Goal: Information Seeking & Learning: Learn about a topic

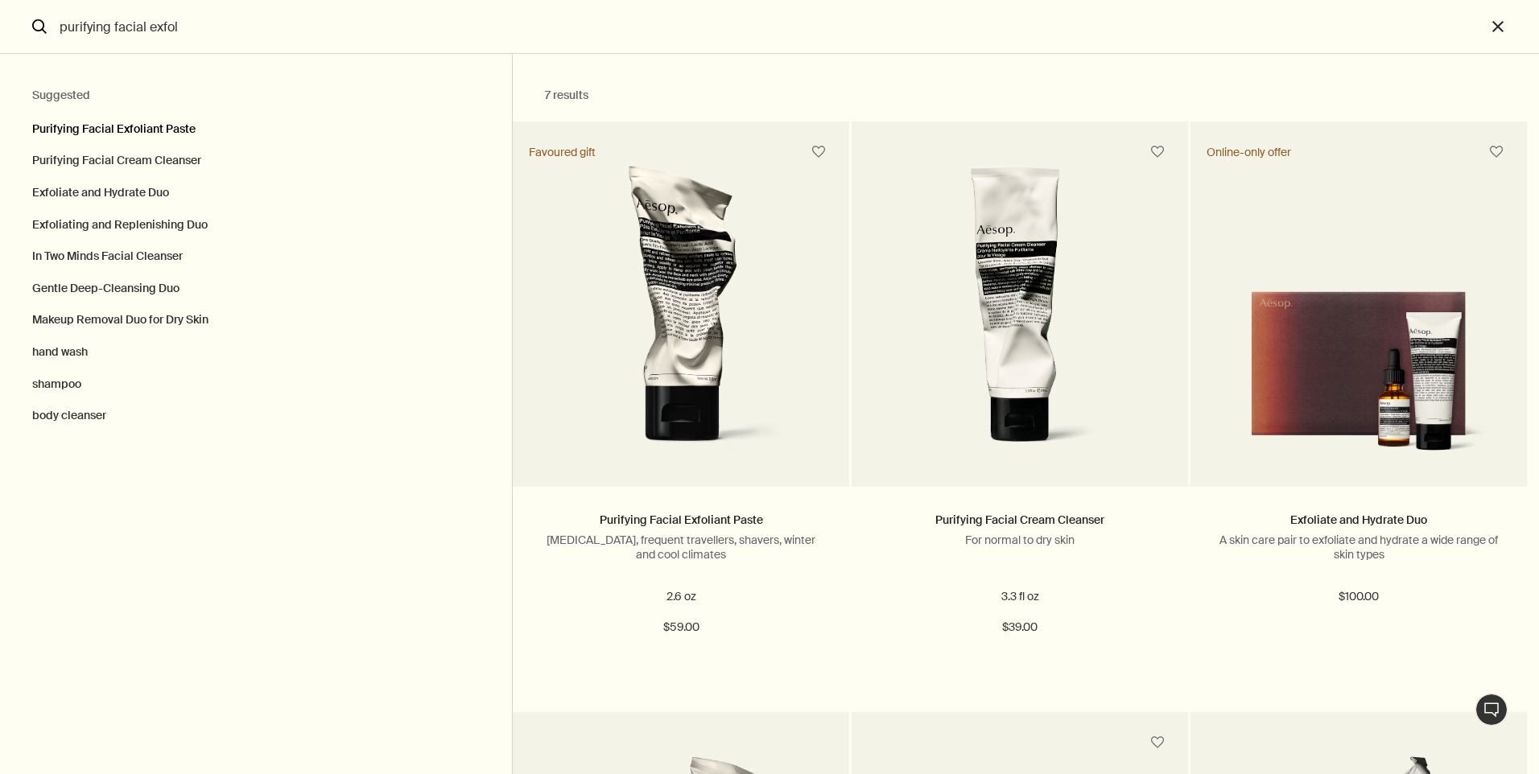
click at [179, 137] on button "Purifying Facial Exfoliant Paste" at bounding box center [256, 125] width 512 height 40
type input "Purifying Facial Exfoliant Paste"
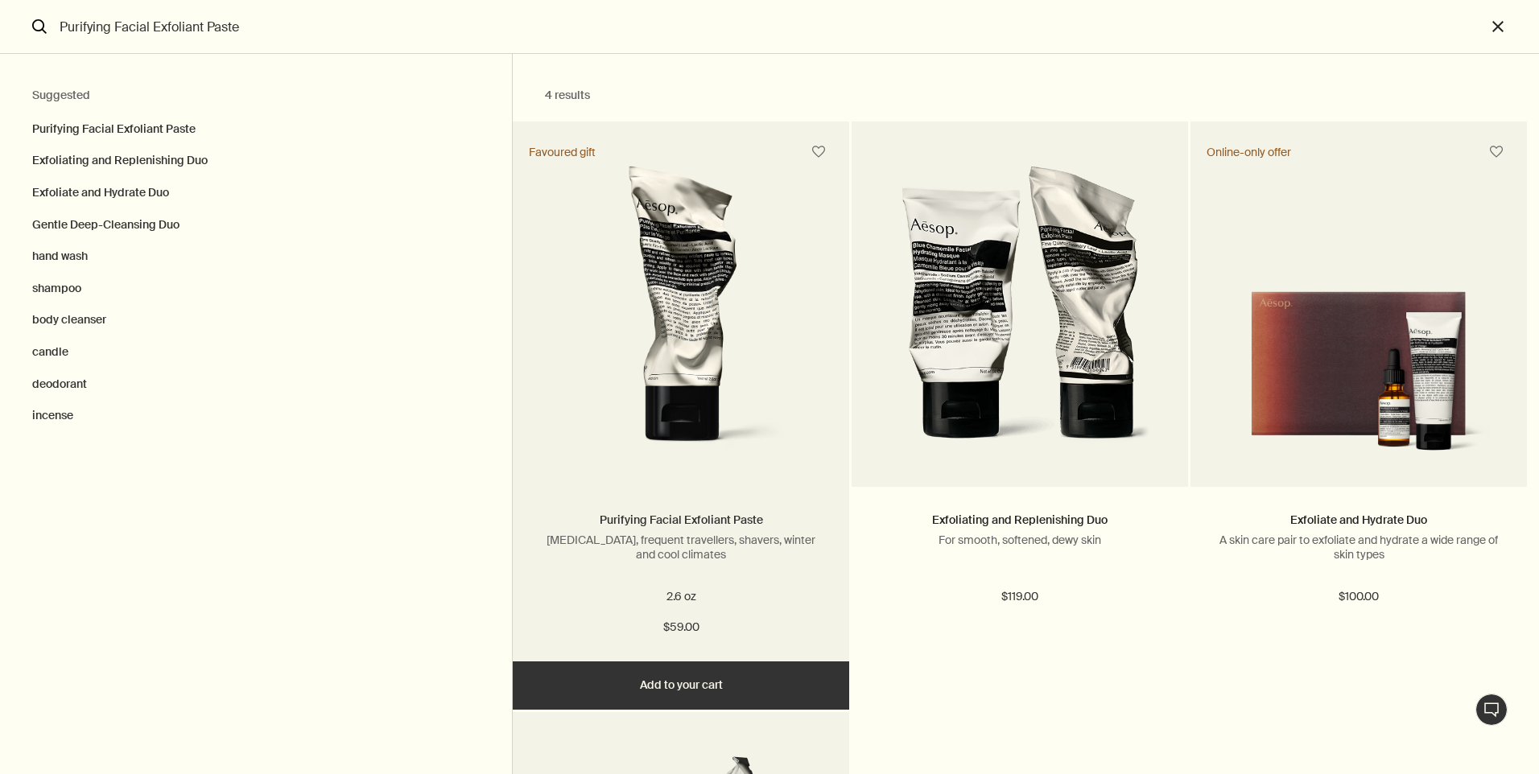
click at [745, 522] on link "Purifying Facial Exfoliant Paste" at bounding box center [681, 520] width 163 height 14
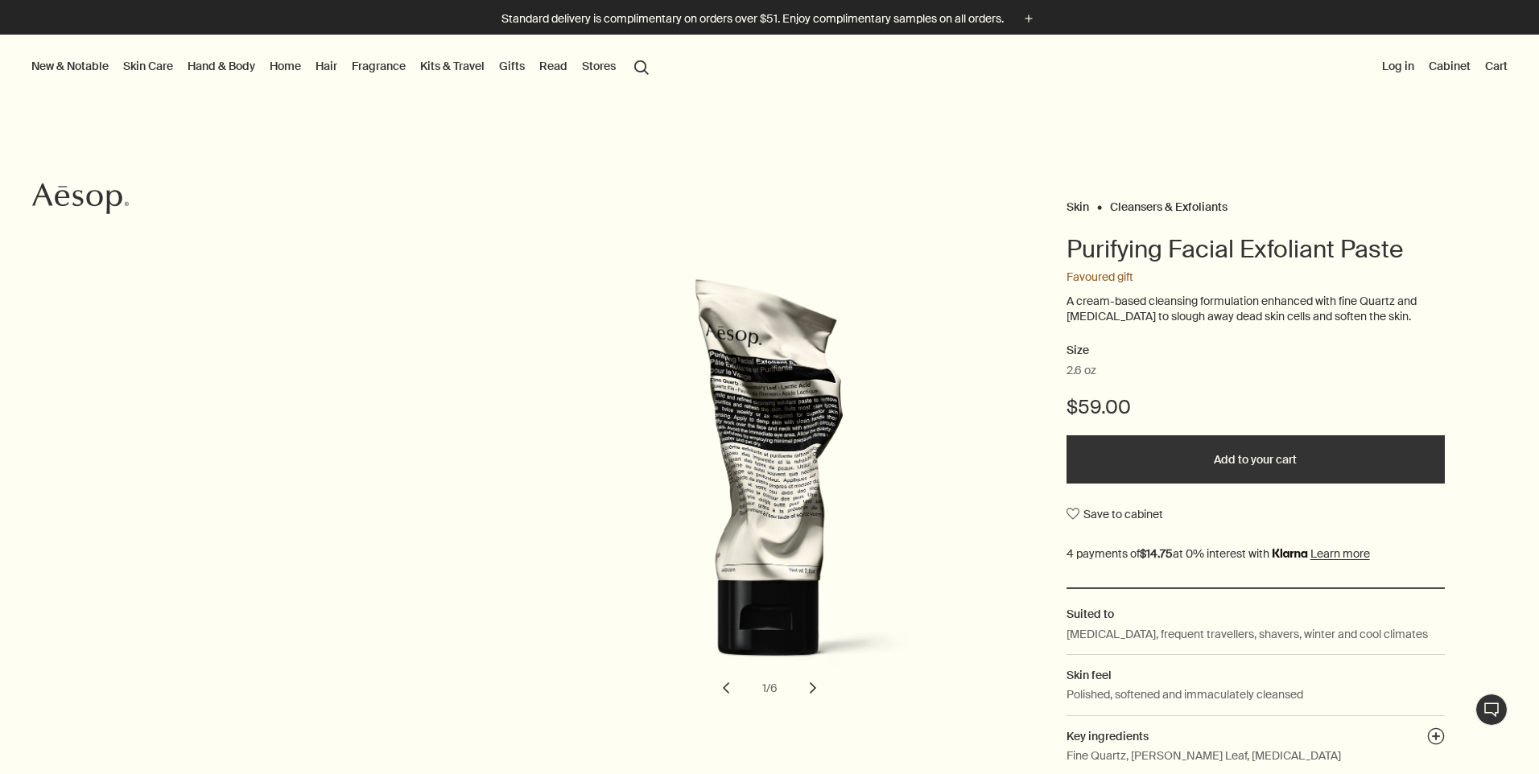
click at [656, 60] on button "search Search" at bounding box center [641, 66] width 29 height 31
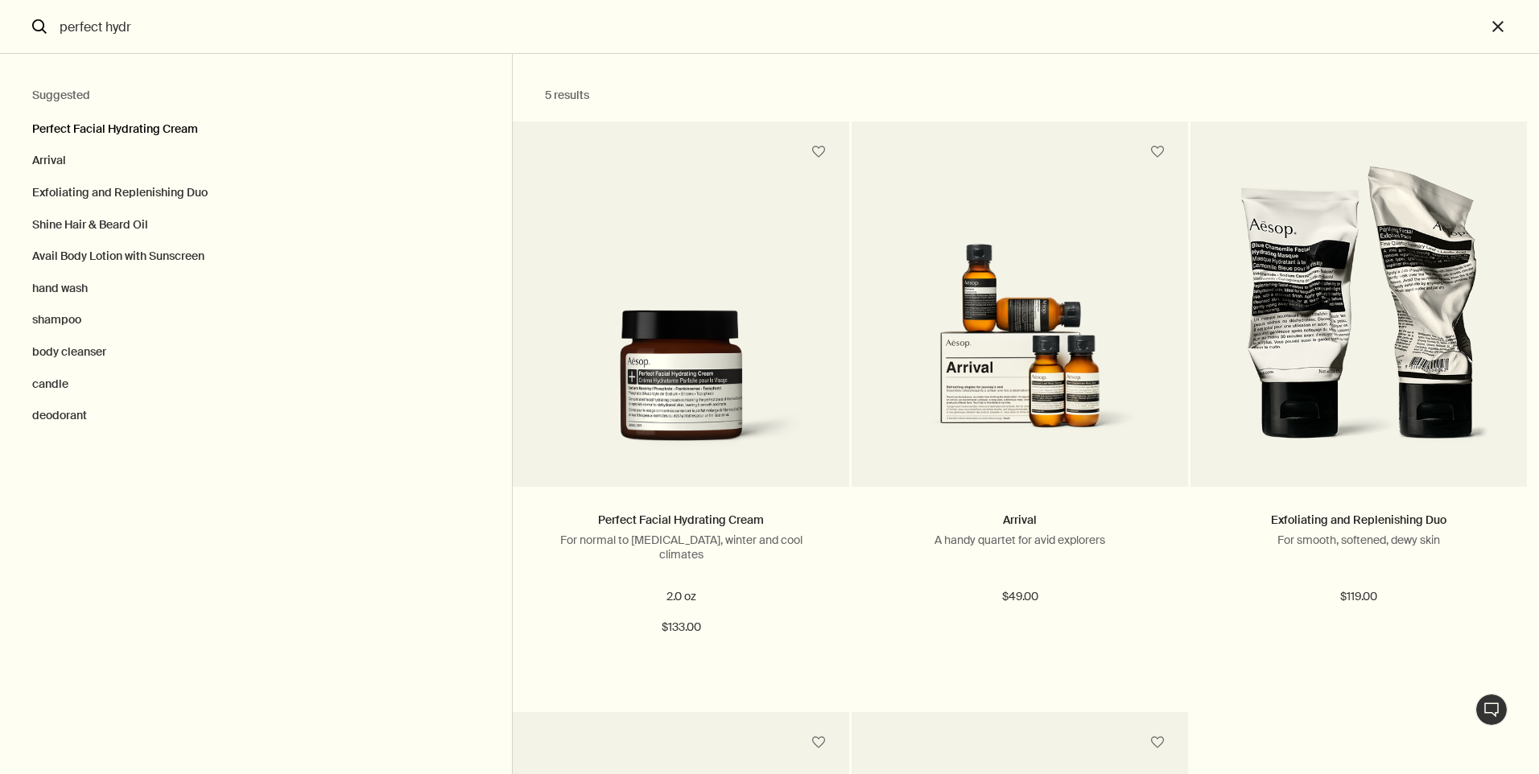
click at [167, 140] on button "Perfect Facial Hydrating Cream" at bounding box center [256, 125] width 512 height 40
type input "Perfect Facial Hydrating Cream"
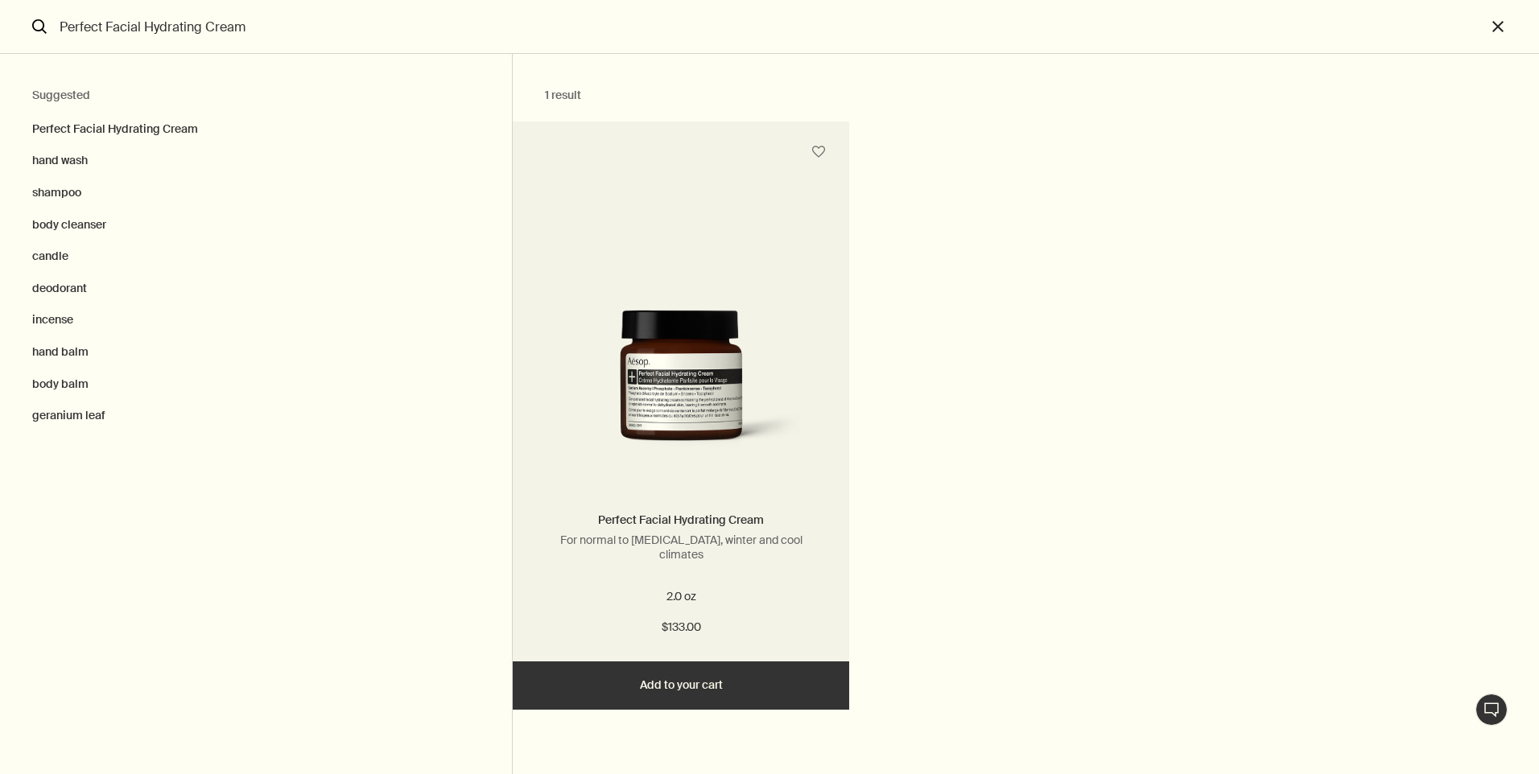
click at [708, 526] on link "Perfect Facial Hydrating Cream" at bounding box center [681, 520] width 166 height 14
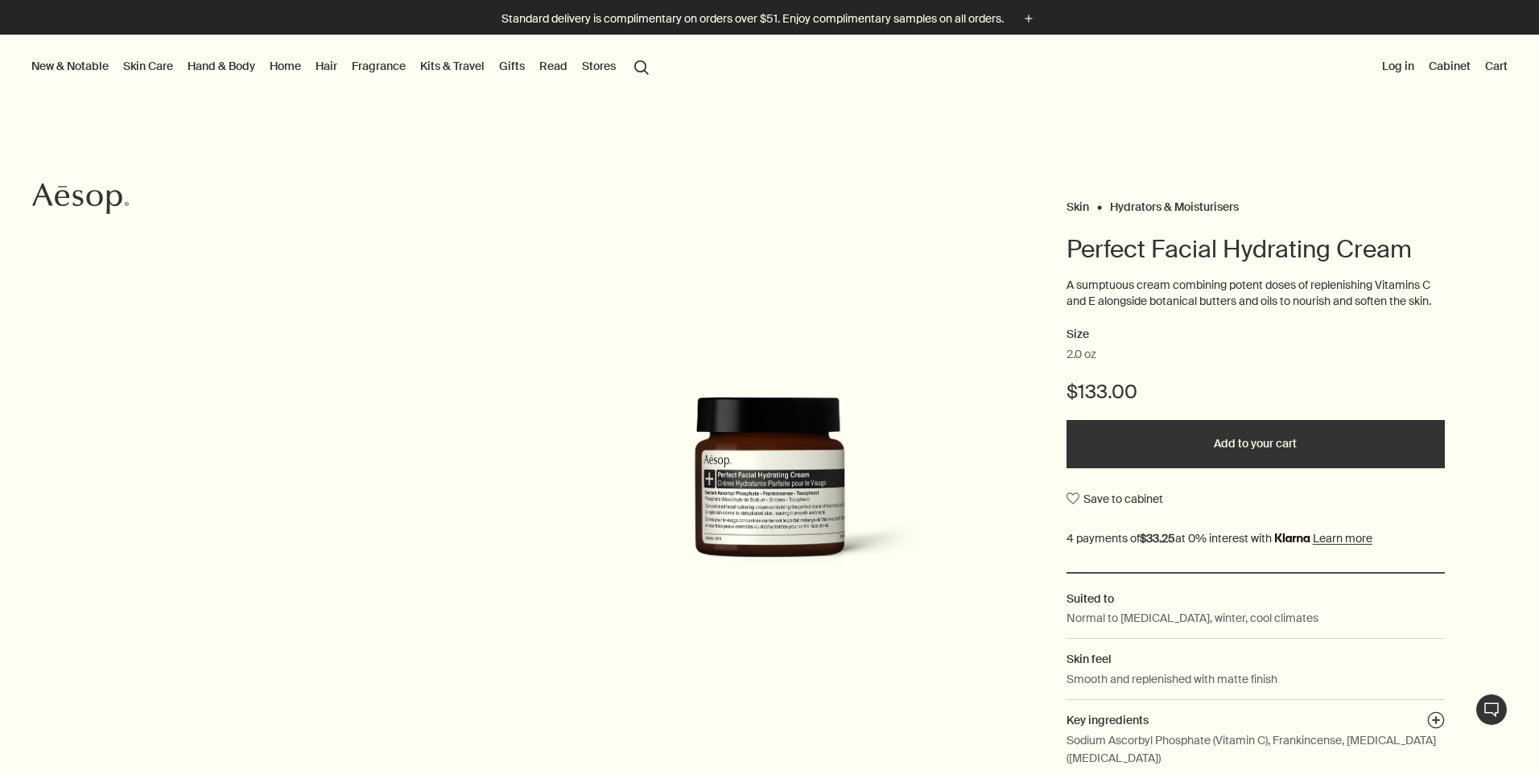
click at [636, 64] on button "search Search" at bounding box center [641, 66] width 29 height 31
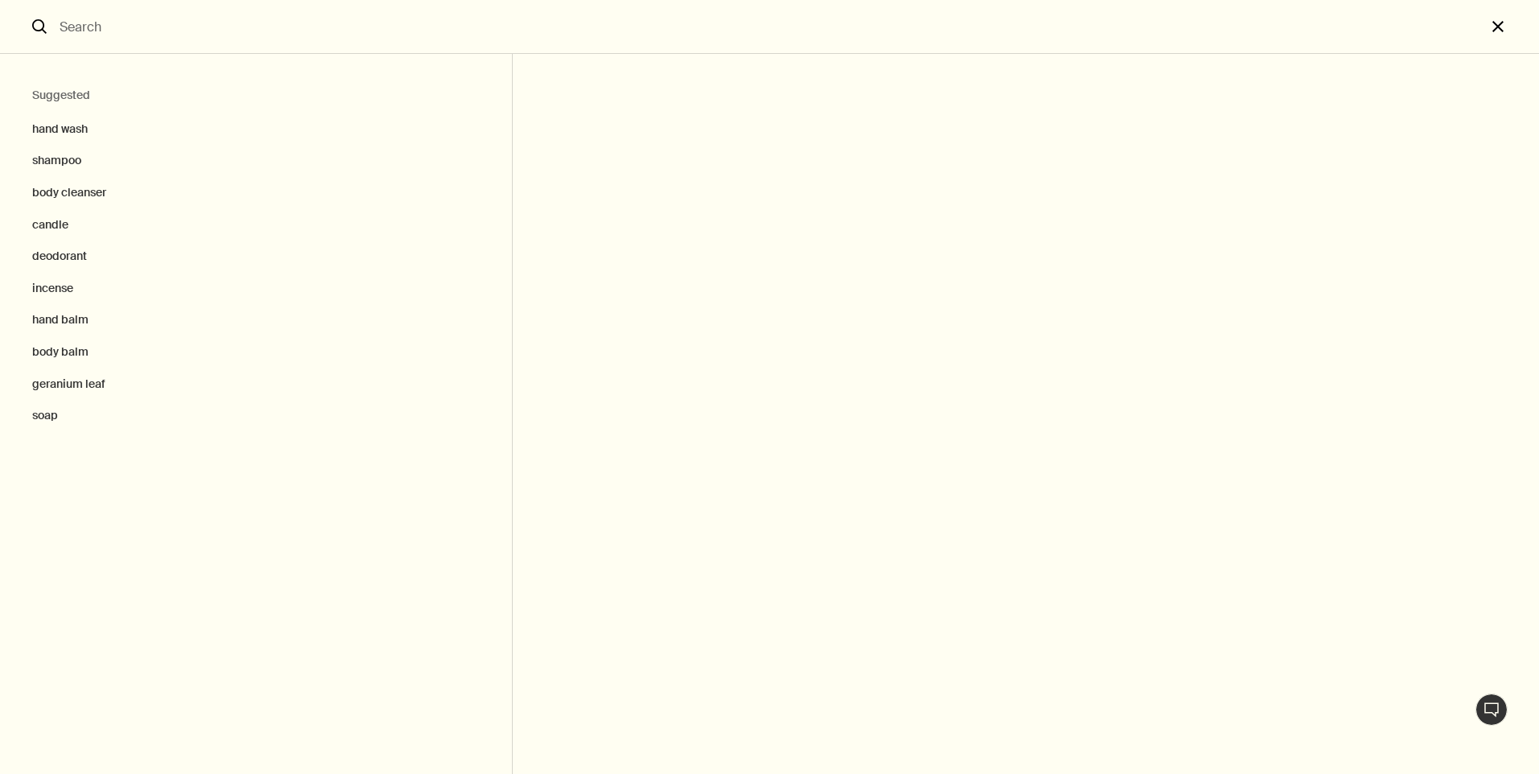
click at [1506, 30] on button "close" at bounding box center [1512, 27] width 53 height 54
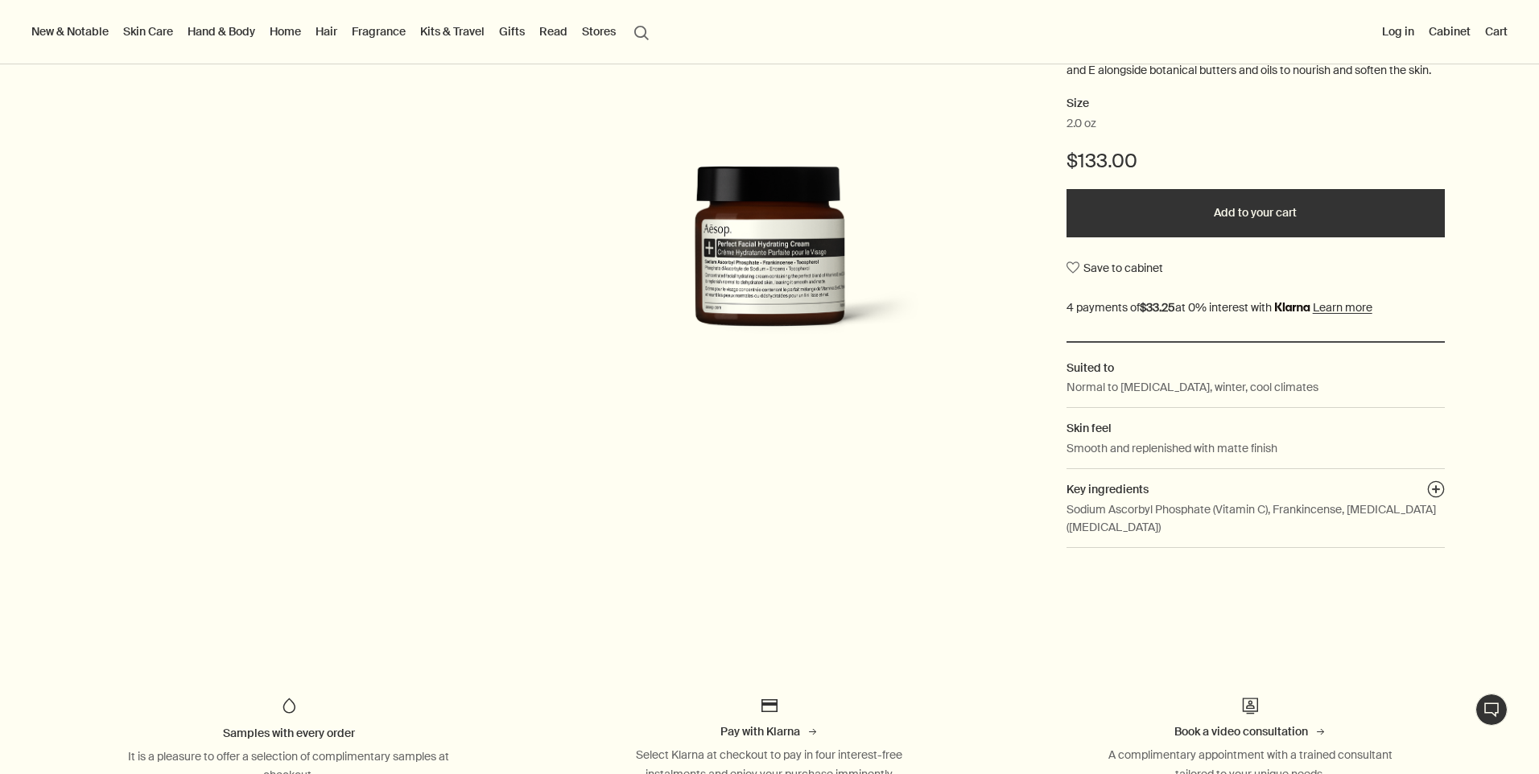
scroll to position [232, 0]
click at [1429, 481] on button "plusAndCloseWithCircle" at bounding box center [1436, 491] width 18 height 23
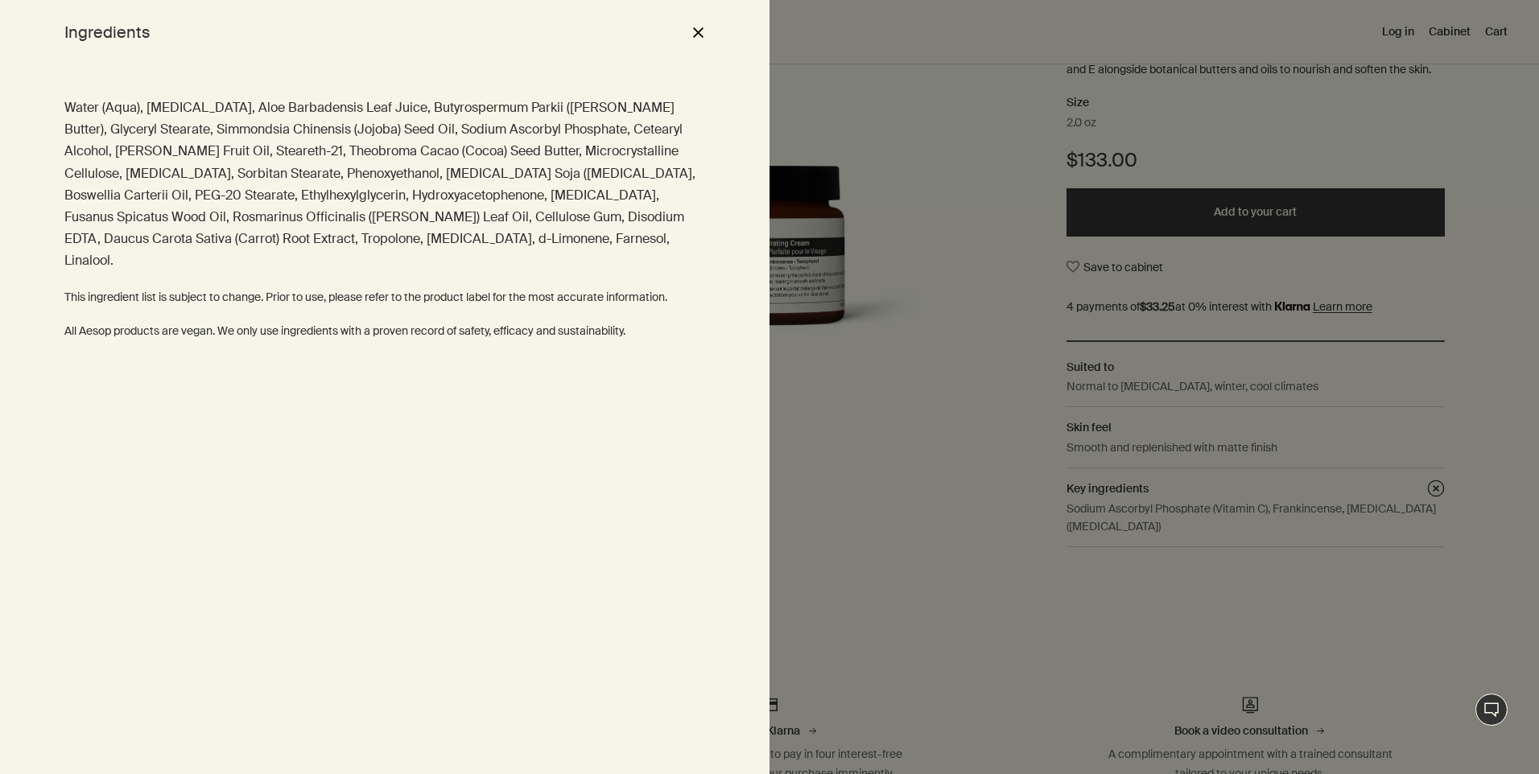
click at [695, 28] on button "close" at bounding box center [697, 32] width 19 height 27
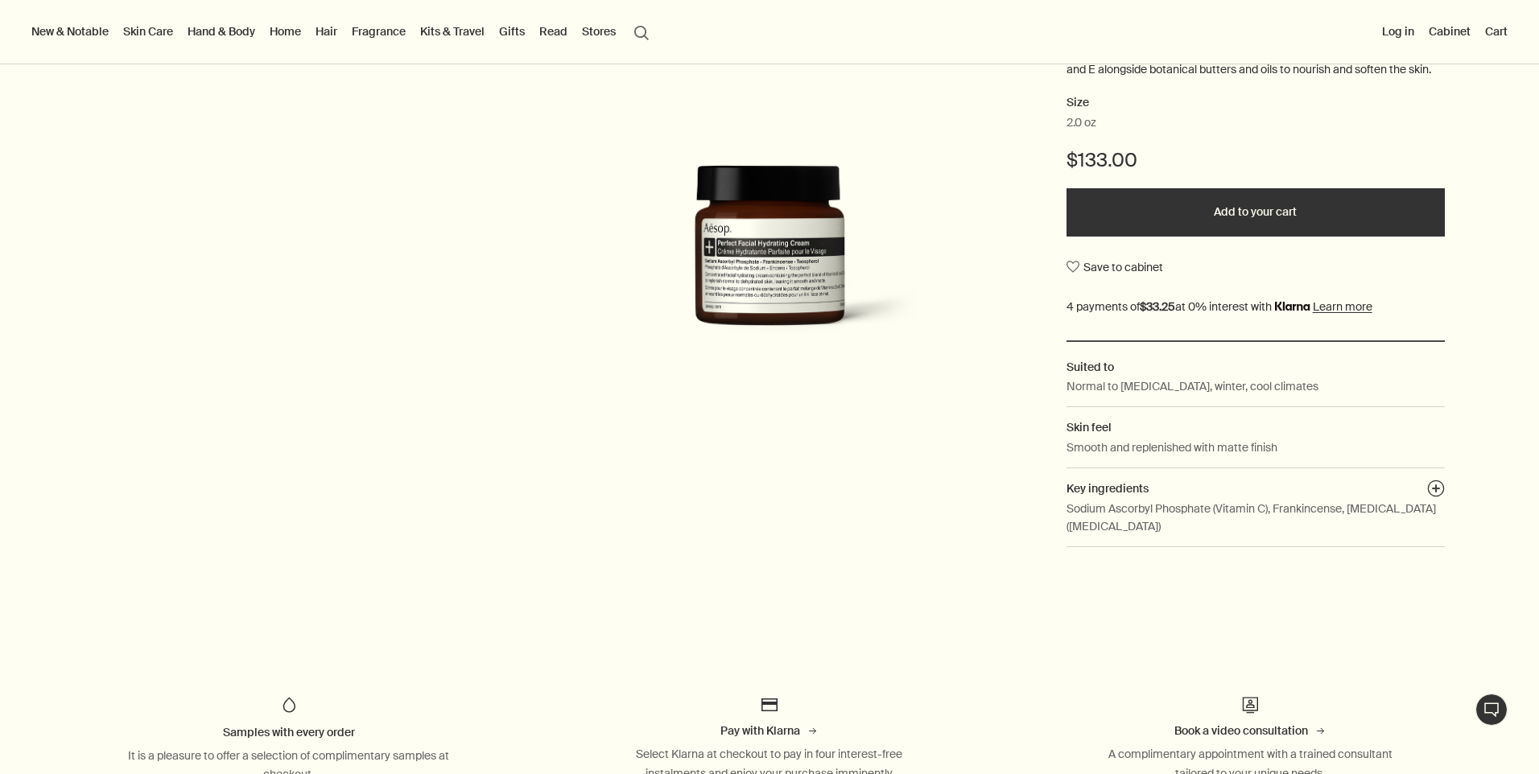
click at [640, 34] on button "search Search" at bounding box center [641, 31] width 29 height 31
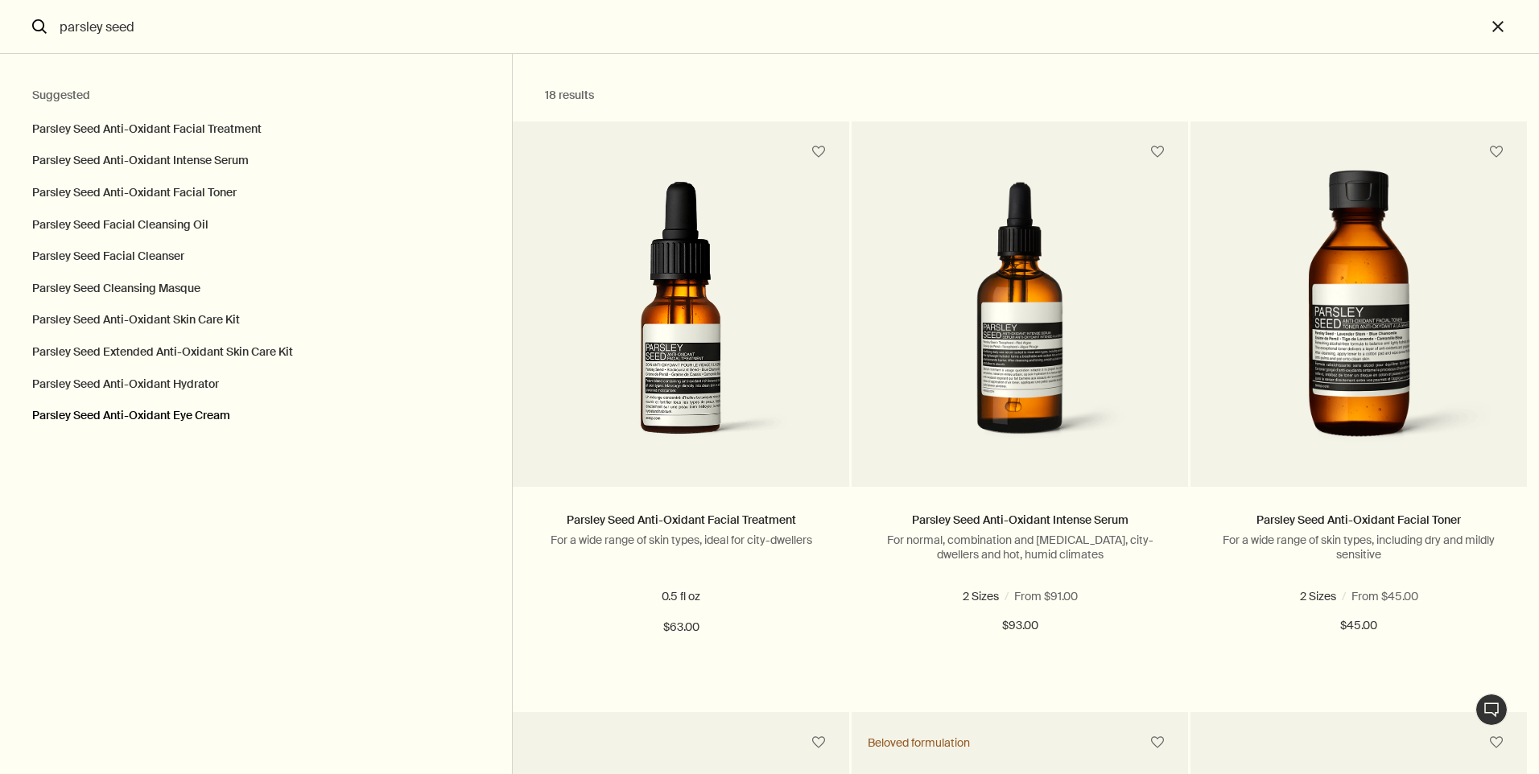
click at [197, 415] on button "Parsley Seed Anti-Oxidant Eye Cream" at bounding box center [256, 420] width 512 height 40
type input "Parsley Seed Anti-Oxidant Eye Cream"
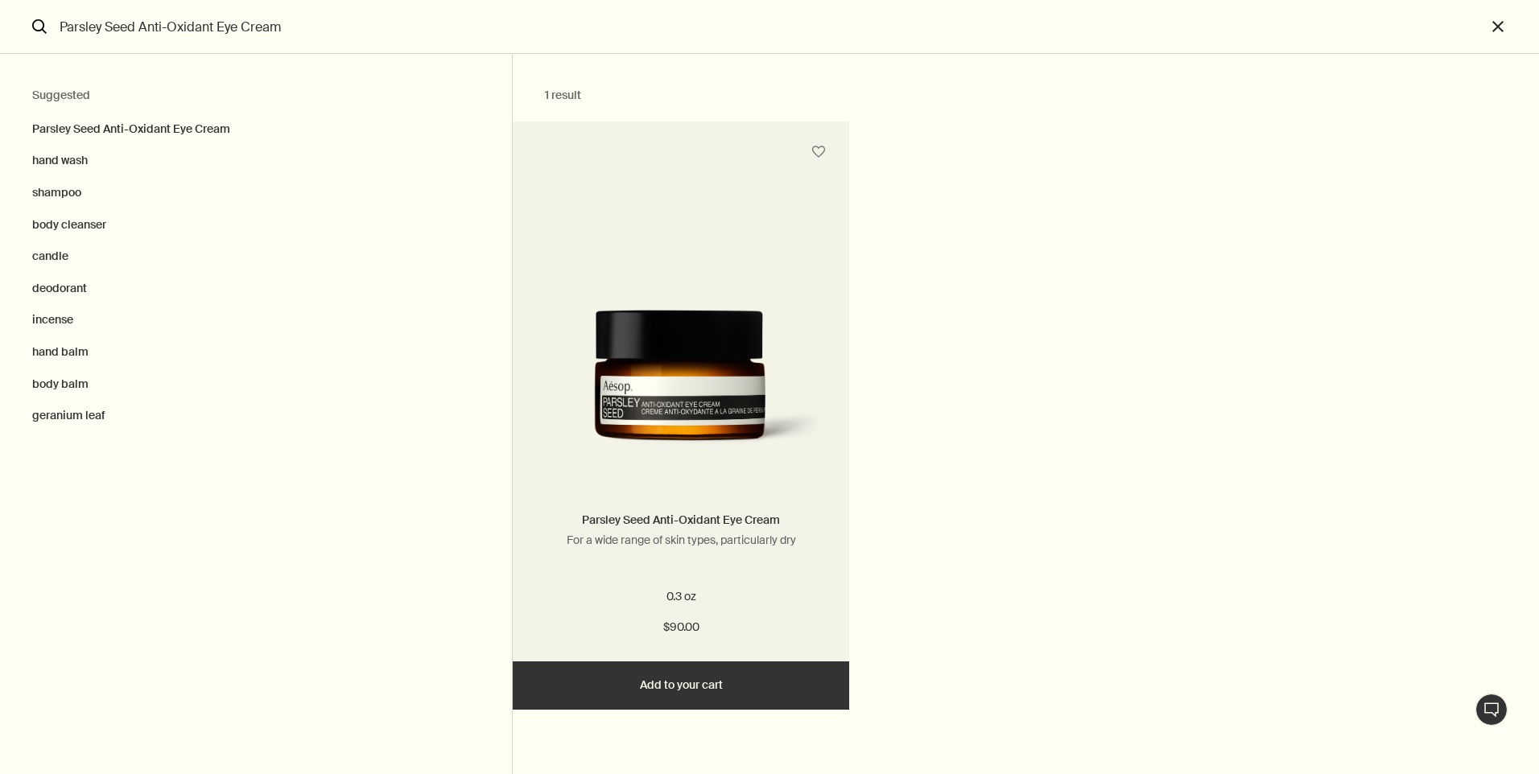
click at [736, 521] on link "Parsley Seed Anti-Oxidant Eye Cream" at bounding box center [681, 520] width 198 height 14
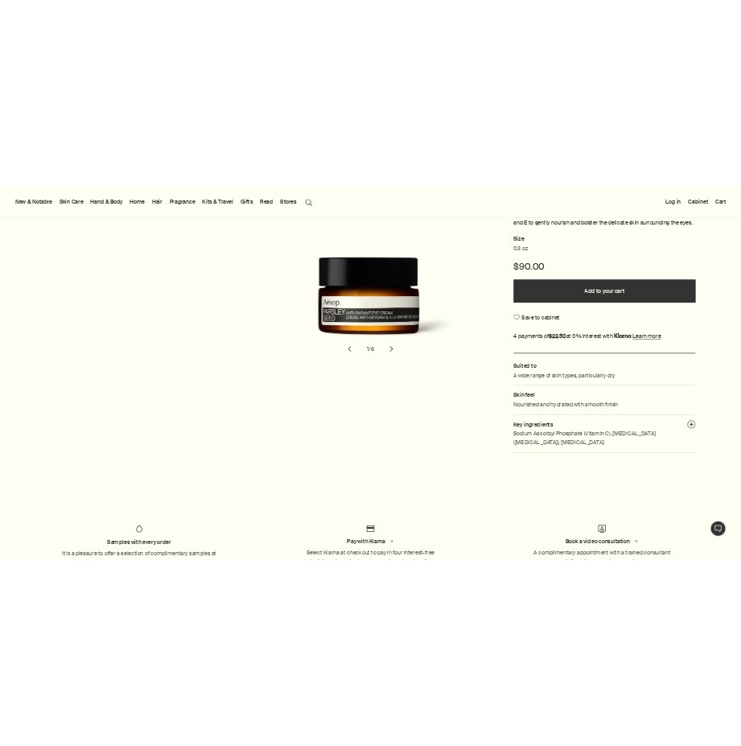
scroll to position [268, 0]
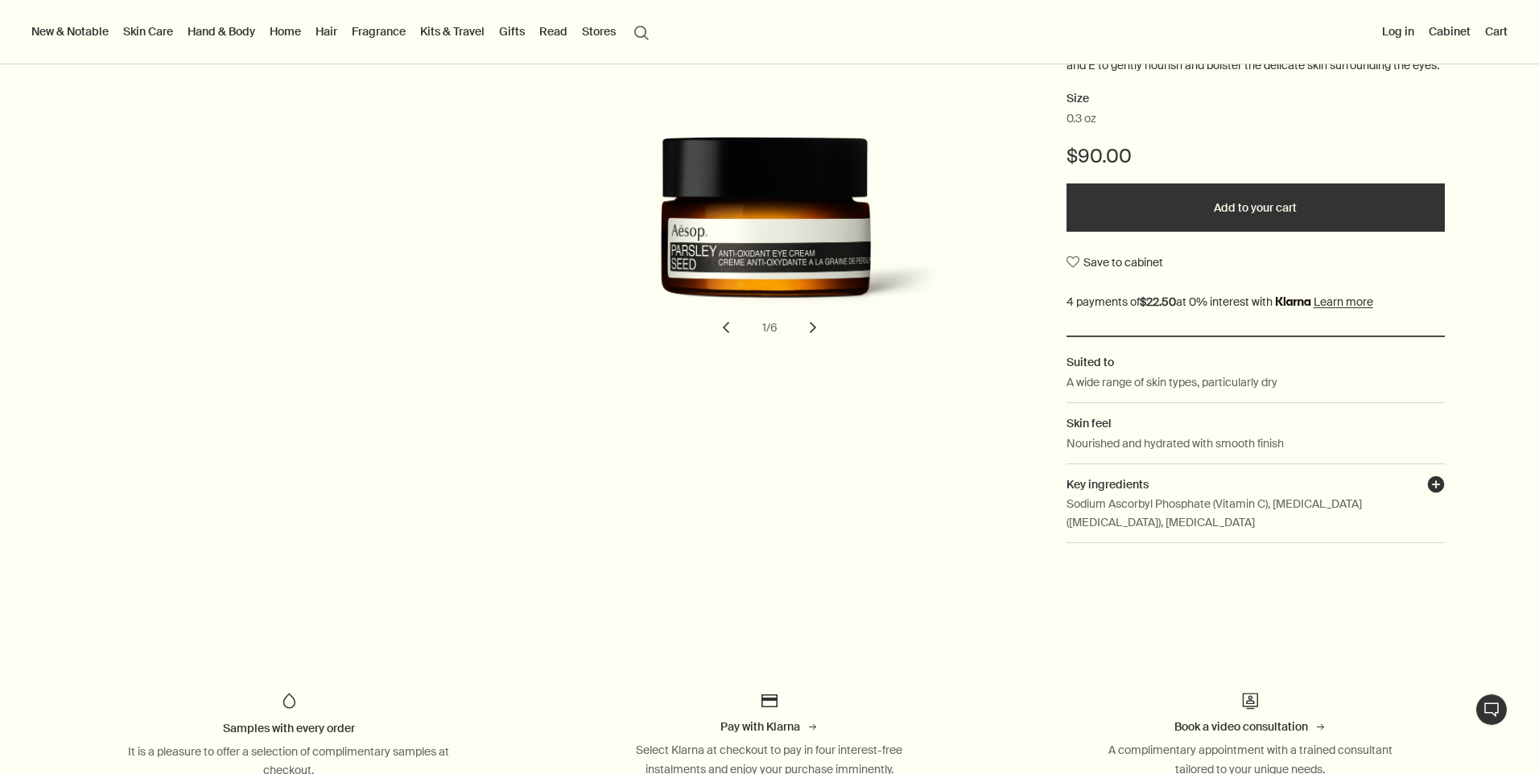
click at [1427, 498] on button "plusAndCloseWithCircle" at bounding box center [1436, 487] width 18 height 23
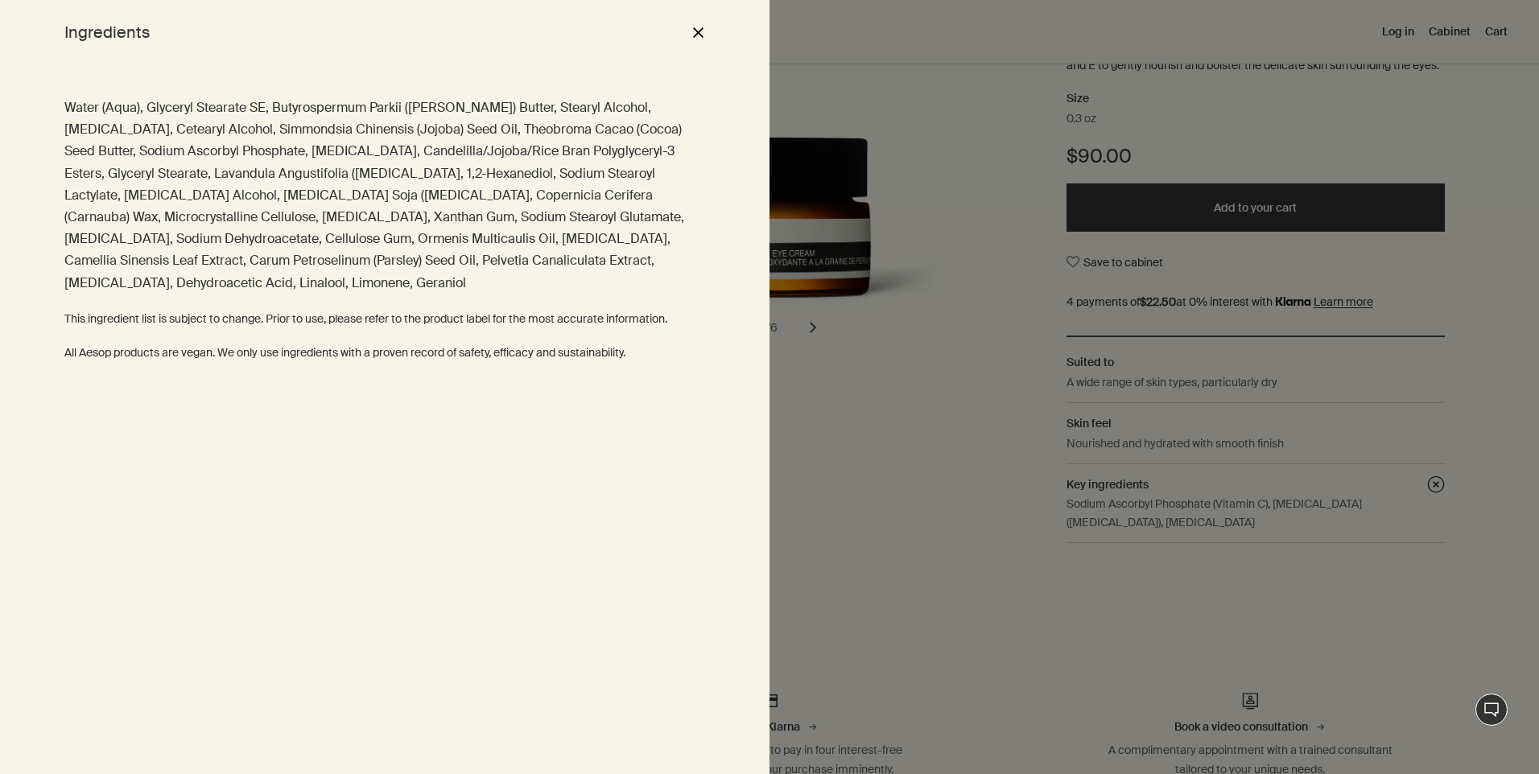
click at [691, 29] on button "close" at bounding box center [697, 32] width 19 height 27
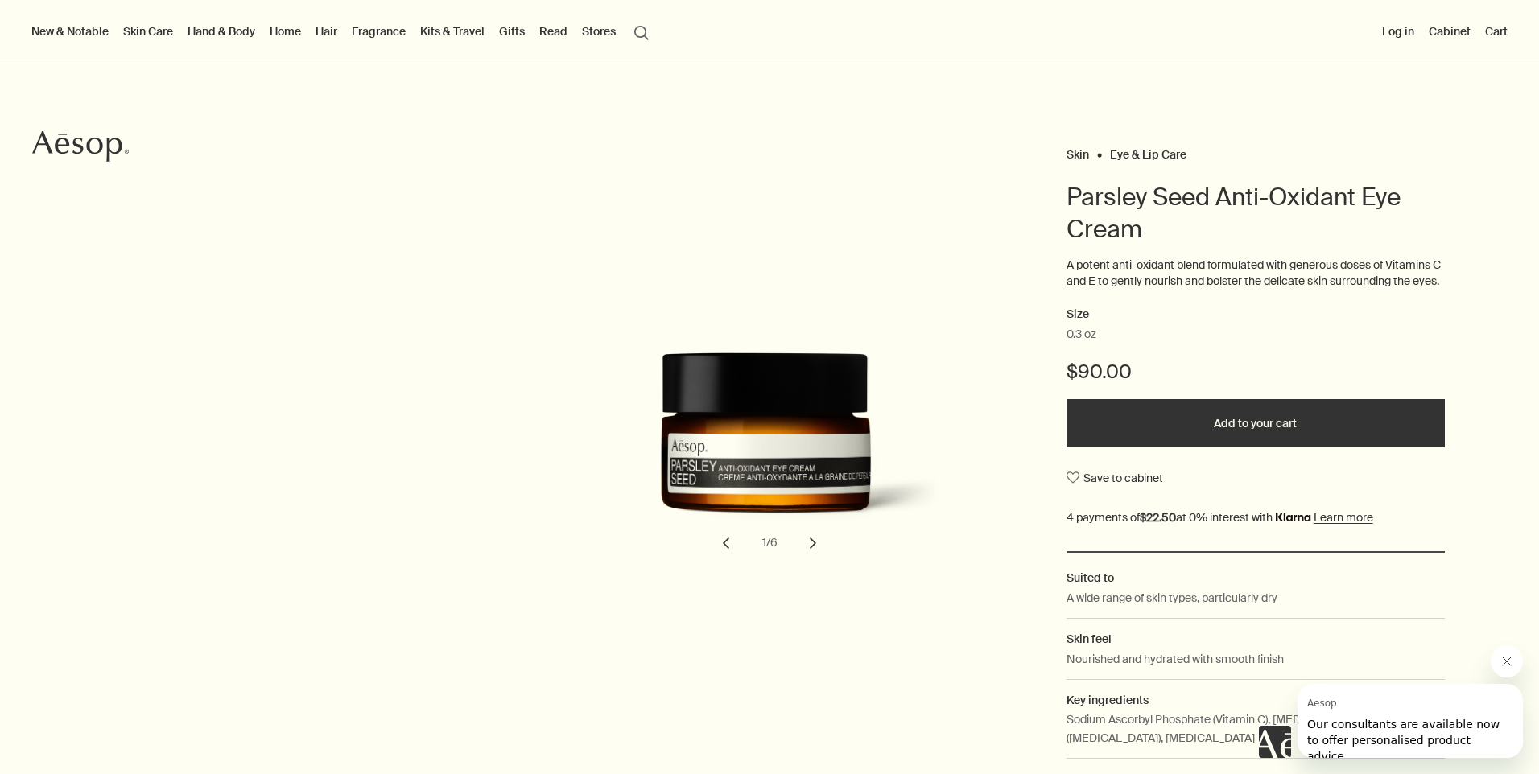
scroll to position [0, 0]
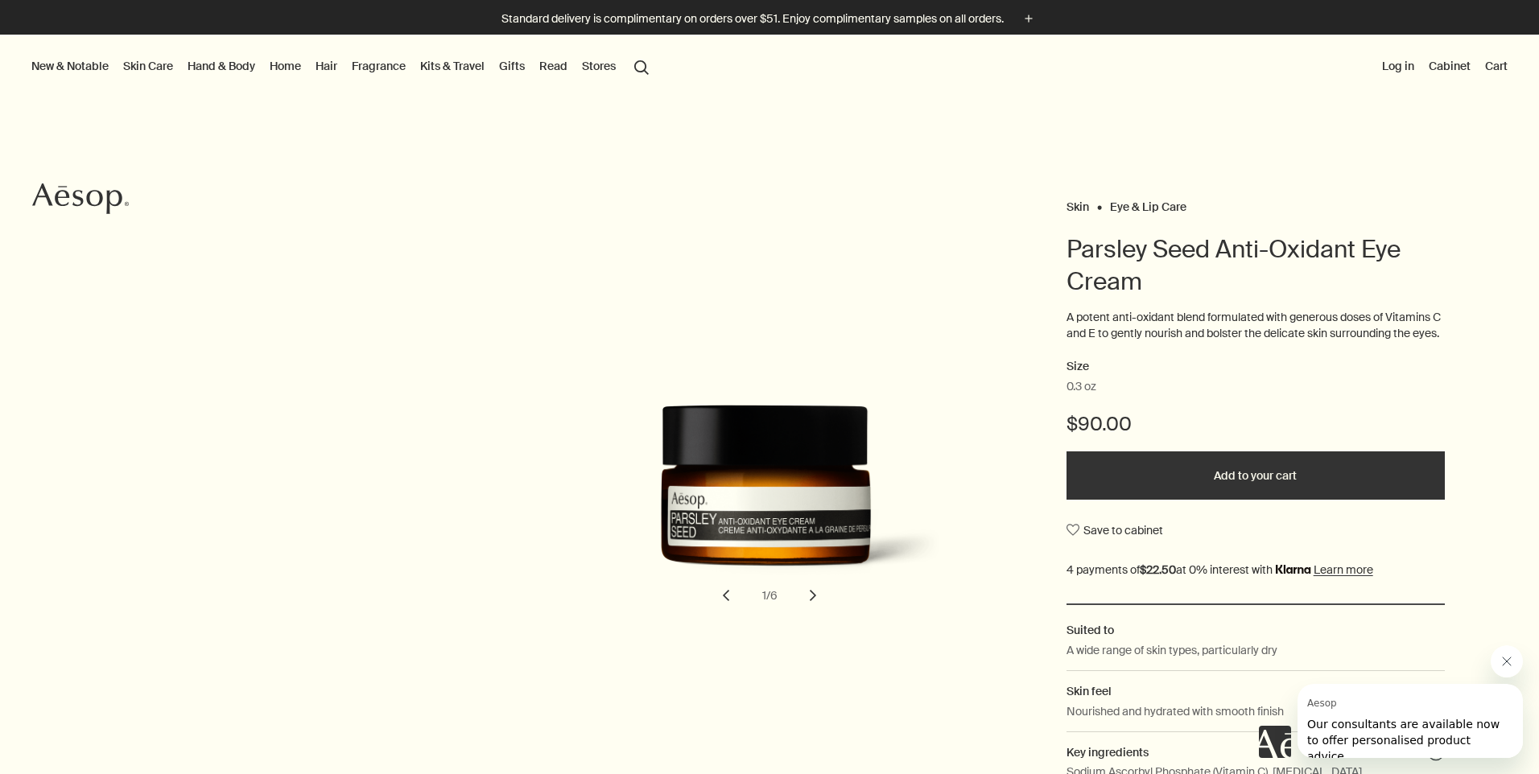
click at [646, 63] on button "search Search" at bounding box center [641, 66] width 29 height 31
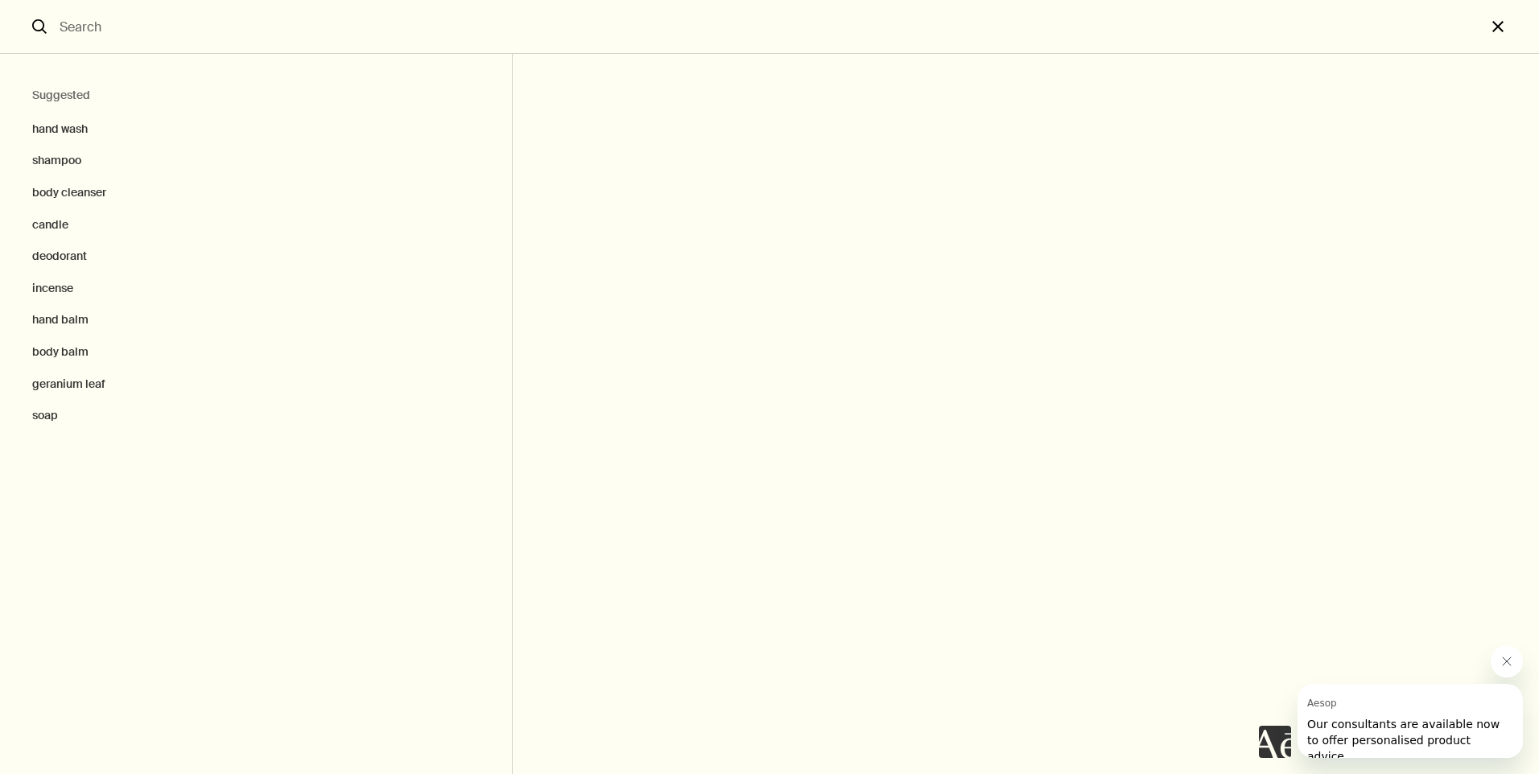
click at [1489, 27] on button "close" at bounding box center [1512, 27] width 53 height 54
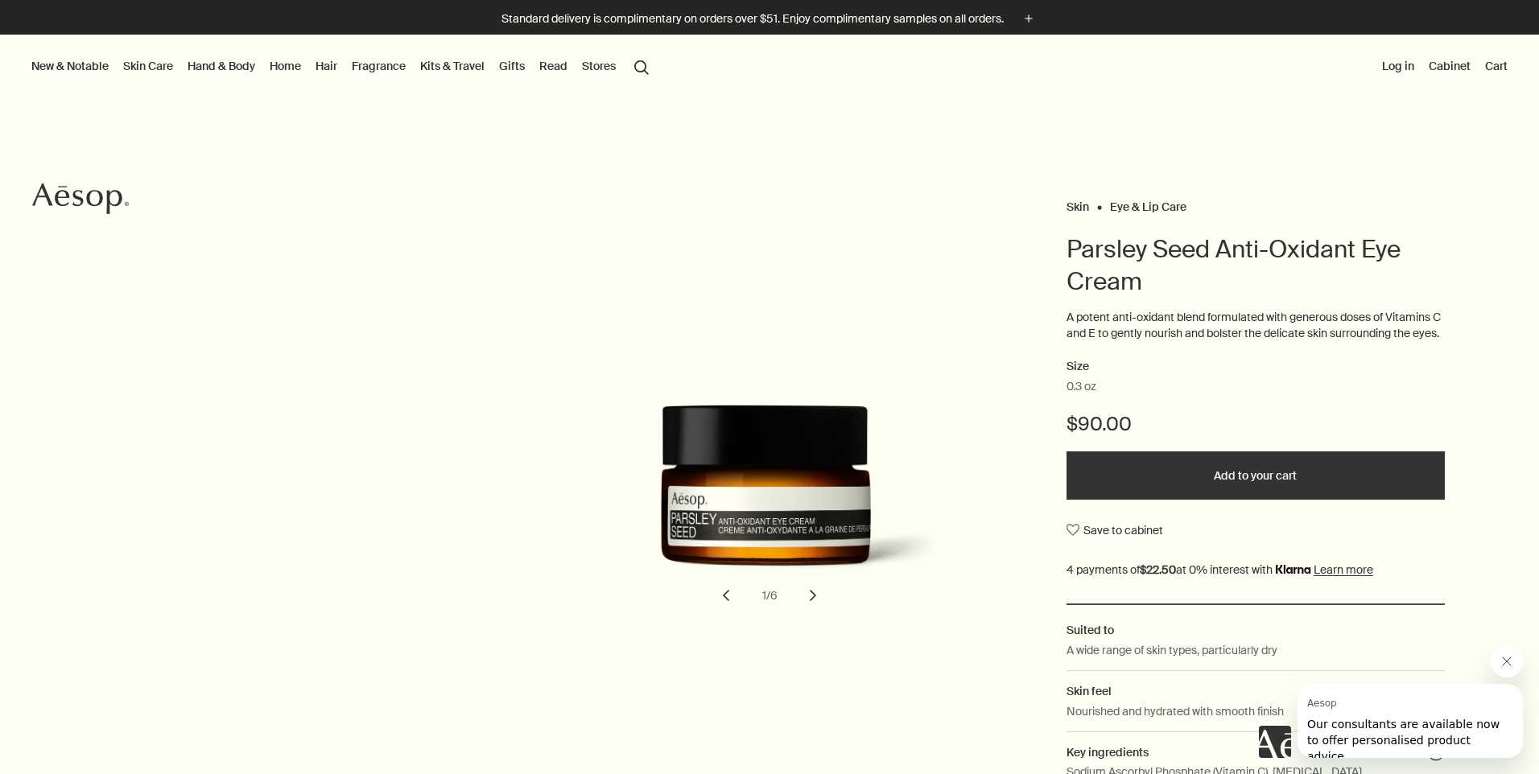
click at [468, 68] on link "Kits & Travel" at bounding box center [452, 66] width 71 height 21
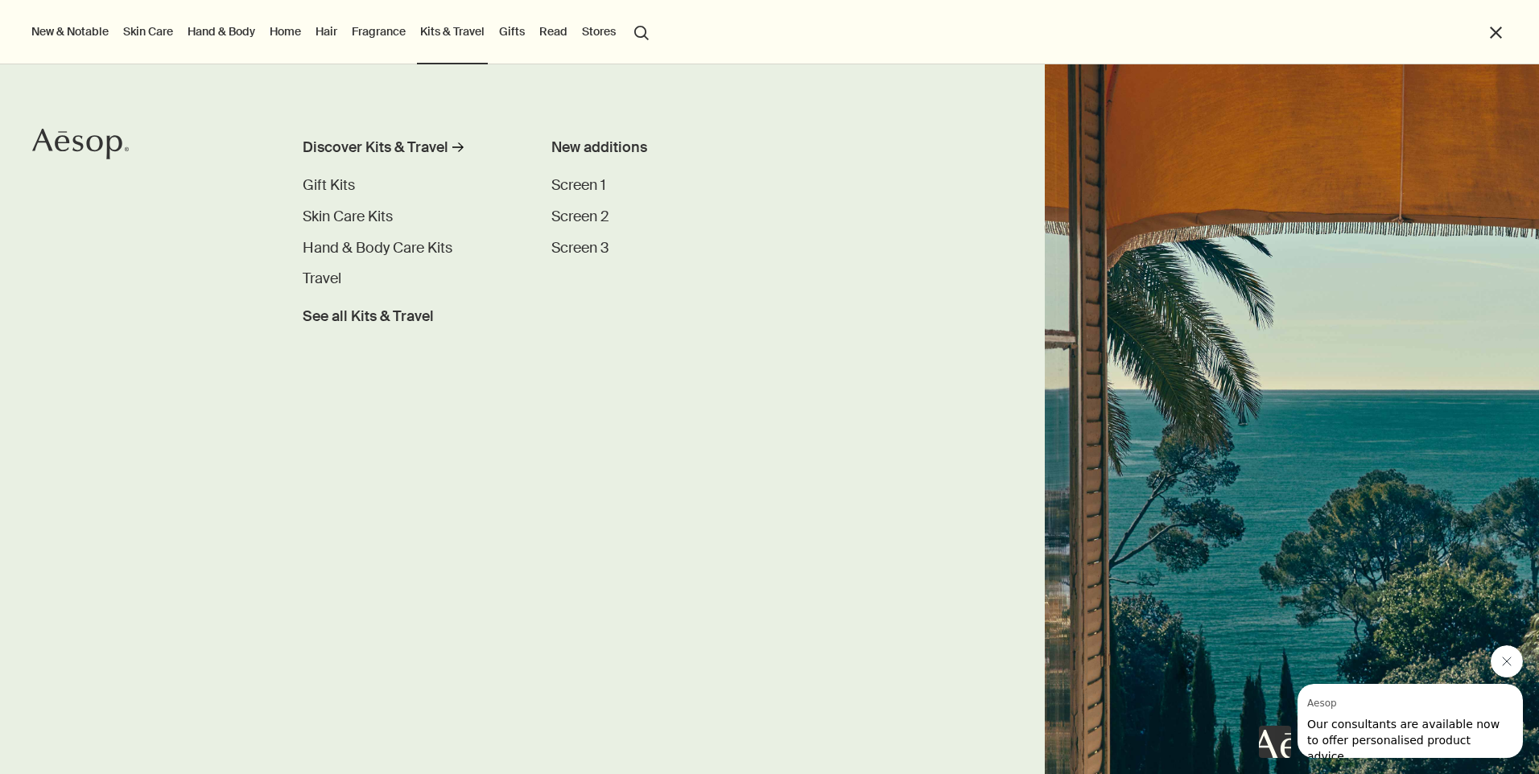
click at [386, 33] on link "Fragrance" at bounding box center [379, 31] width 60 height 21
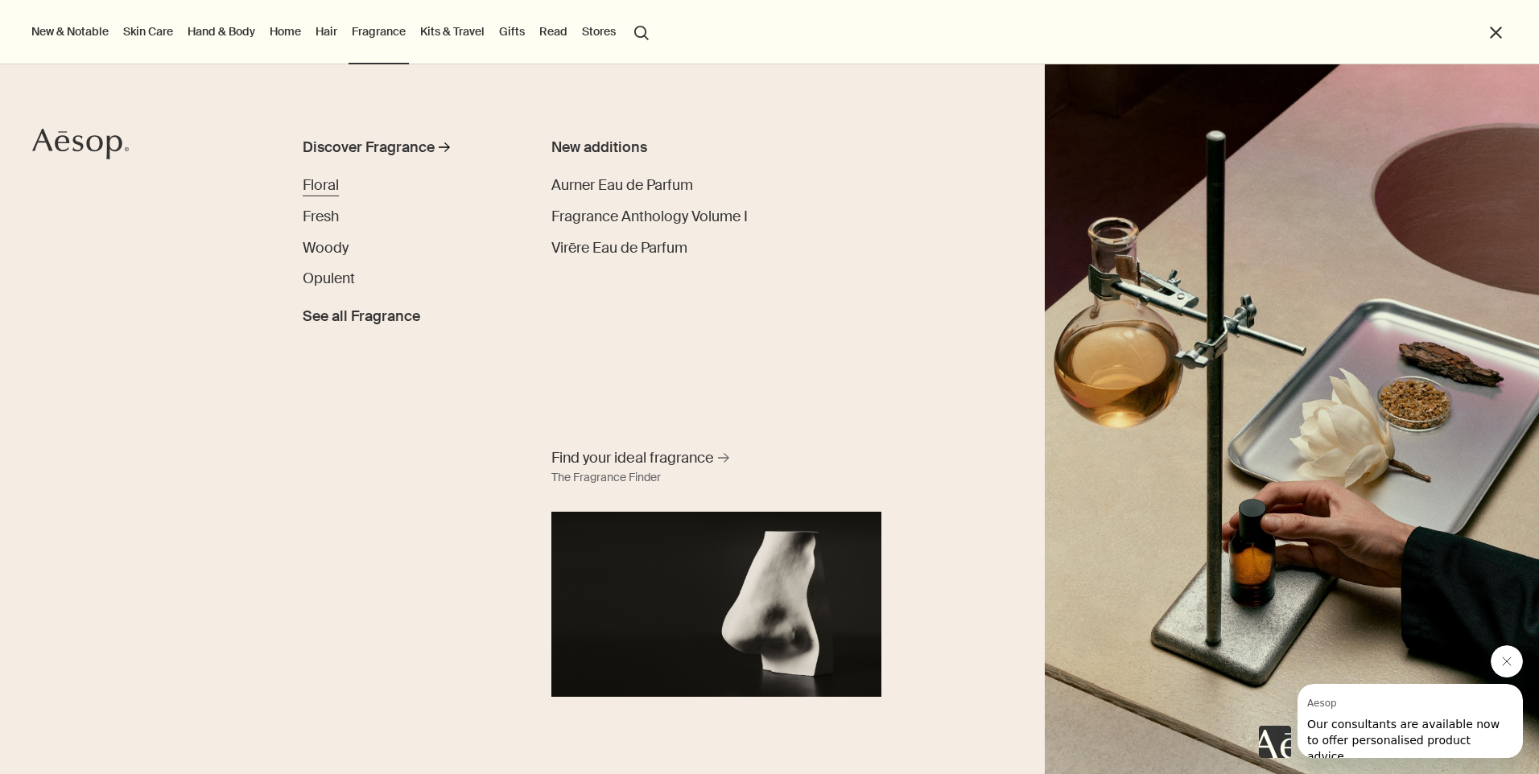
click at [327, 182] on span "Floral" at bounding box center [321, 184] width 36 height 19
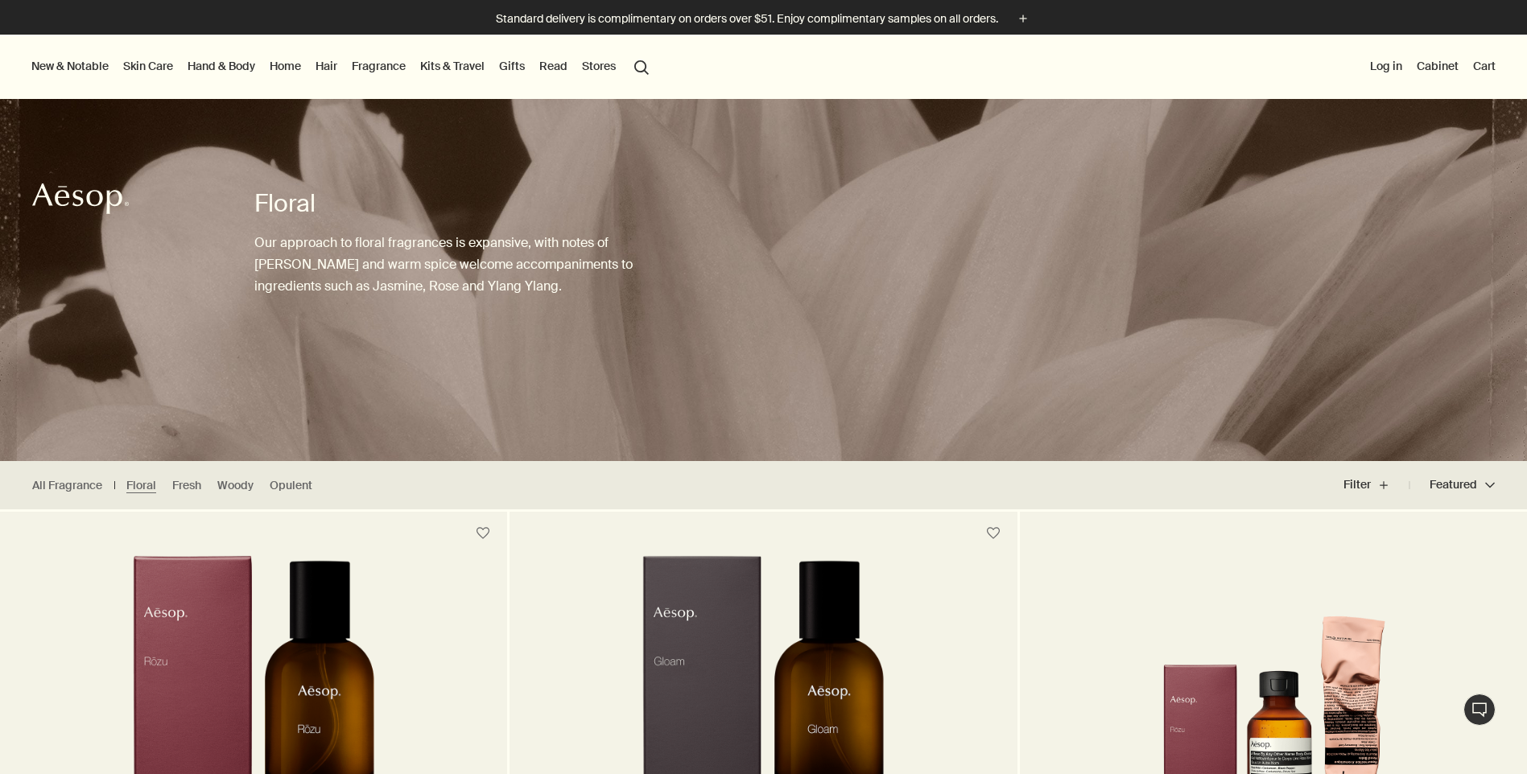
click at [642, 64] on button "search Search" at bounding box center [641, 66] width 29 height 31
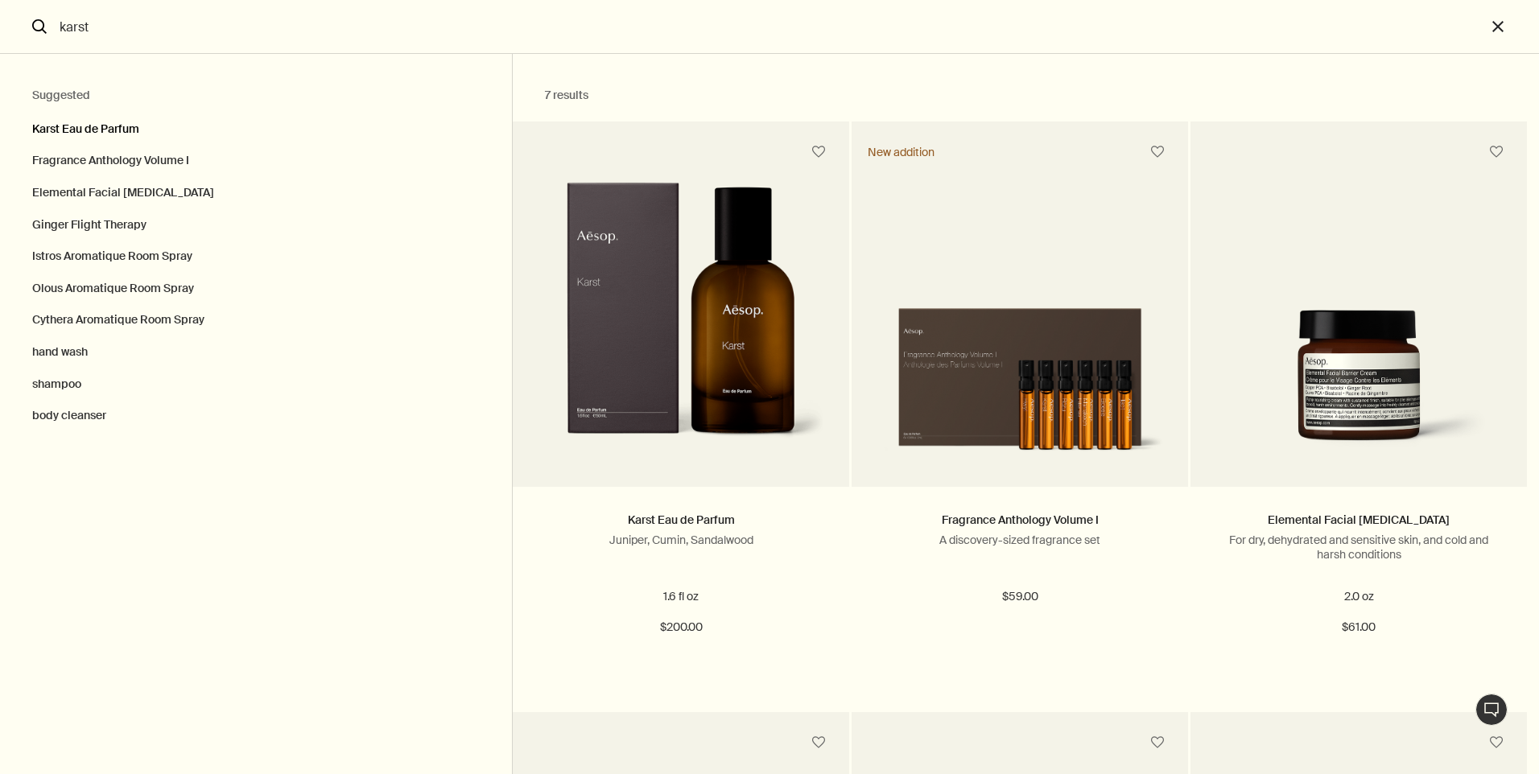
click at [133, 140] on button "Karst Eau de Parfum" at bounding box center [256, 125] width 512 height 40
type input "Karst Eau de Parfum"
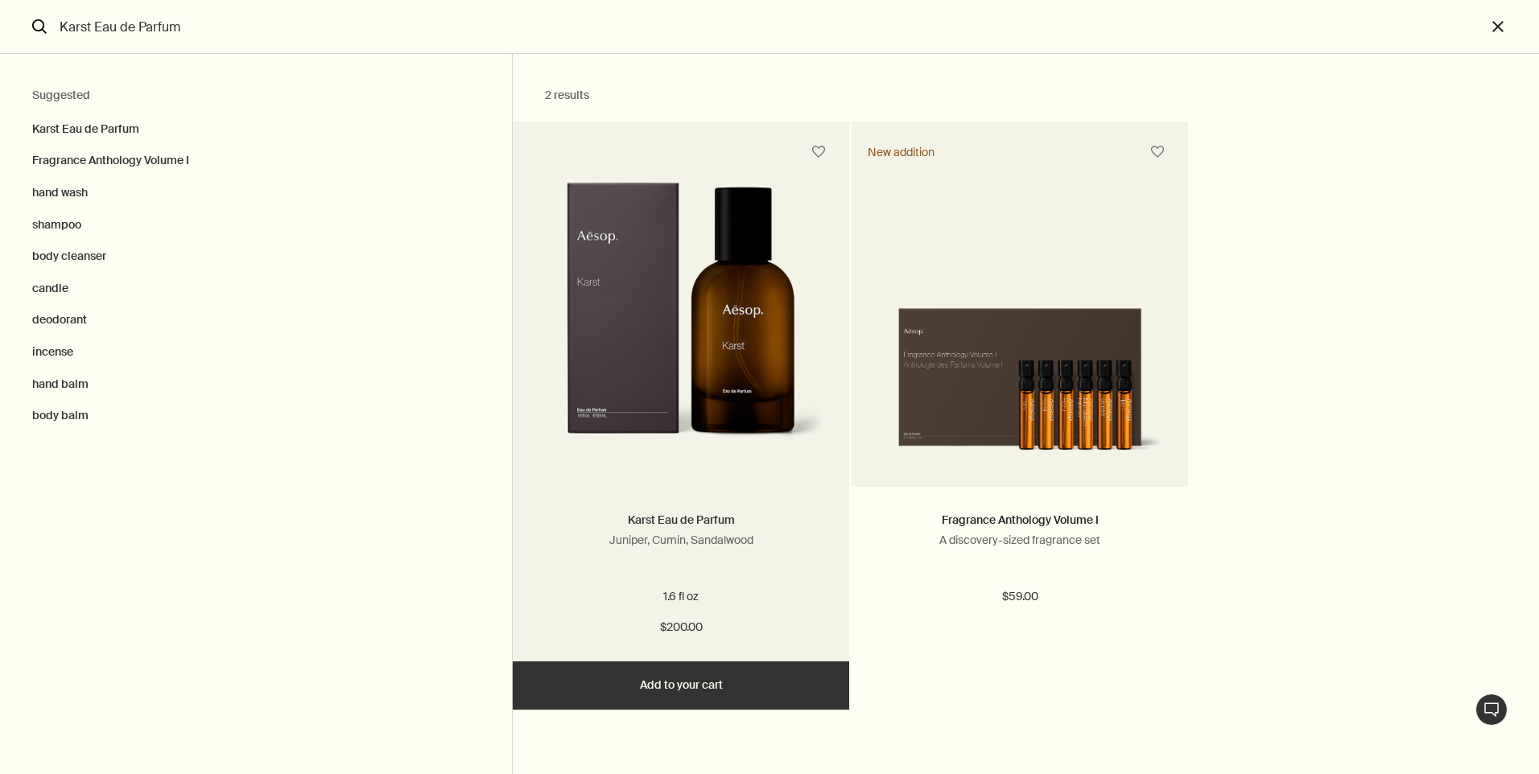
click at [728, 523] on link "Karst Eau de Parfum" at bounding box center [681, 520] width 107 height 14
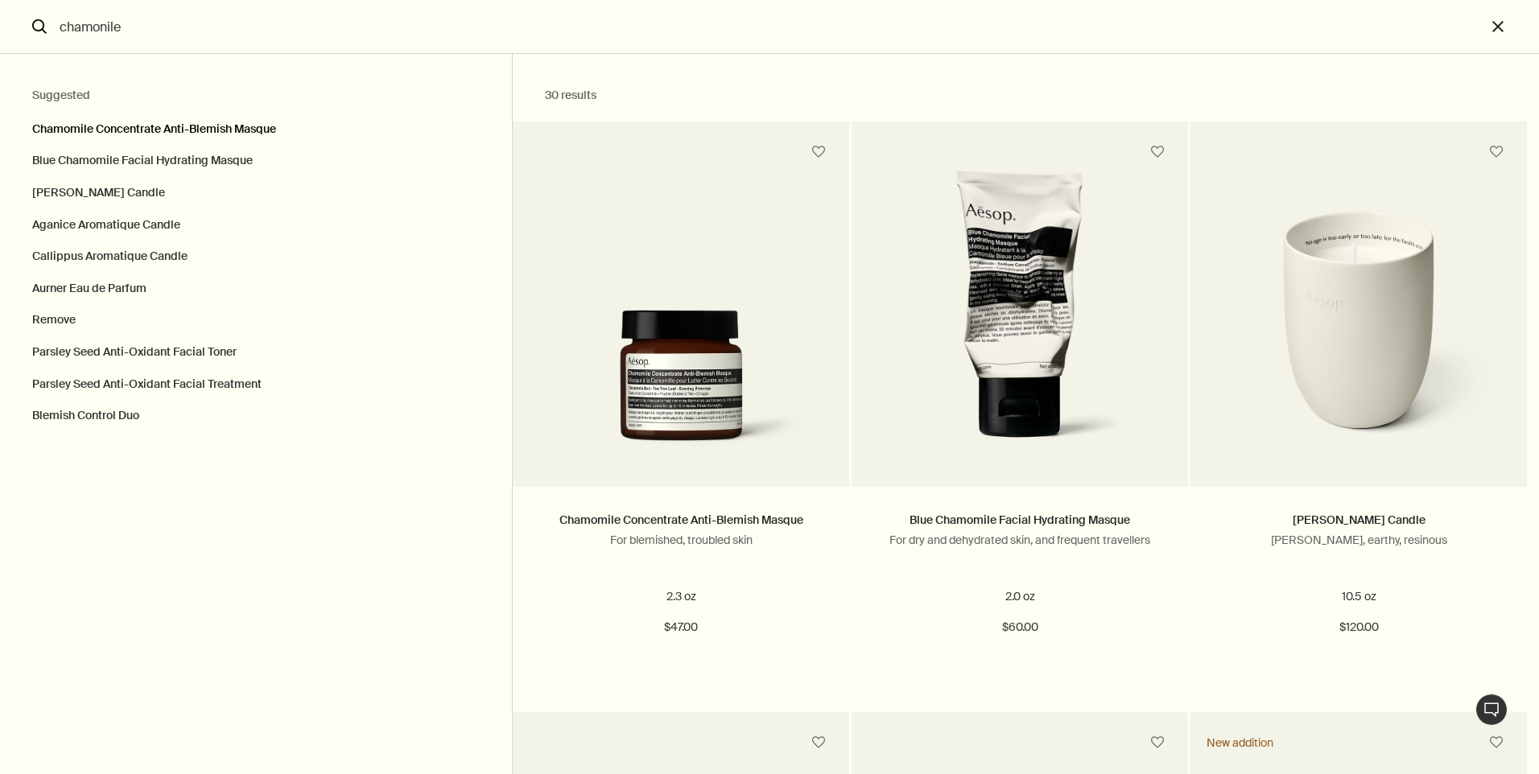
click at [248, 129] on button "Chamomile Concentrate Anti-Blemish Masque" at bounding box center [256, 125] width 512 height 40
type input "Chamomile Concentrate Anti-Blemish Masque"
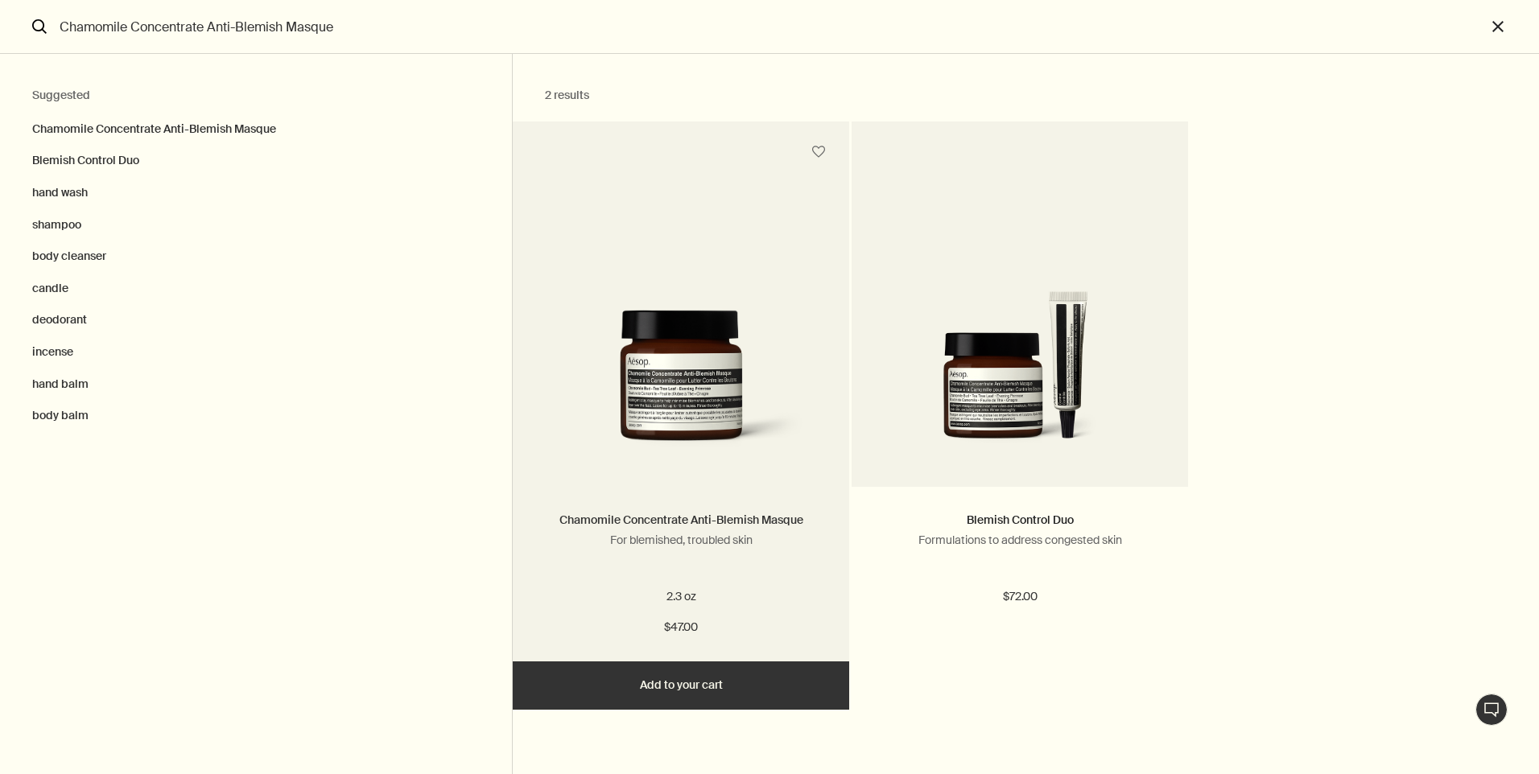
click at [745, 523] on link "Chamomile Concentrate Anti-Blemish Masque" at bounding box center [681, 520] width 244 height 14
